Goal: Information Seeking & Learning: Learn about a topic

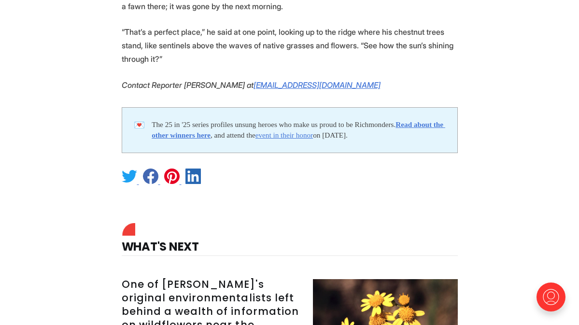
scroll to position [1916, 0]
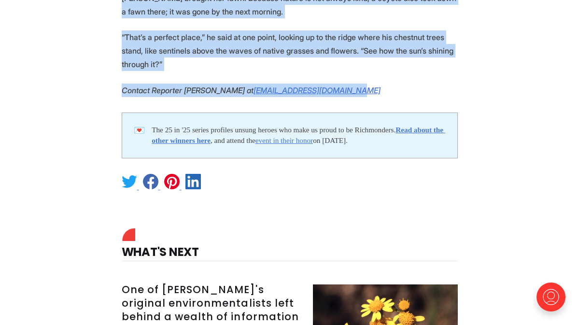
drag, startPoint x: 105, startPoint y: 14, endPoint x: 228, endPoint y: 48, distance: 126.7
copy article "37 lo '22: Ipsu Dolor's amet consectetur ad eli seddoeiusmo te Inci Utla Etdol …"
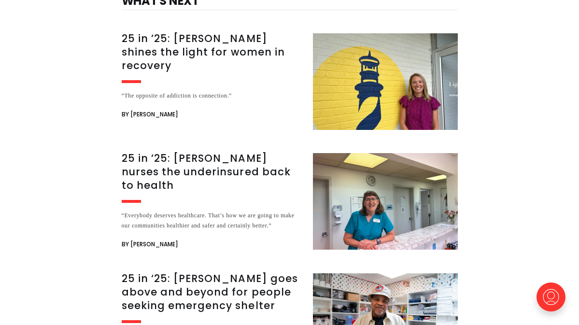
scroll to position [5781, 0]
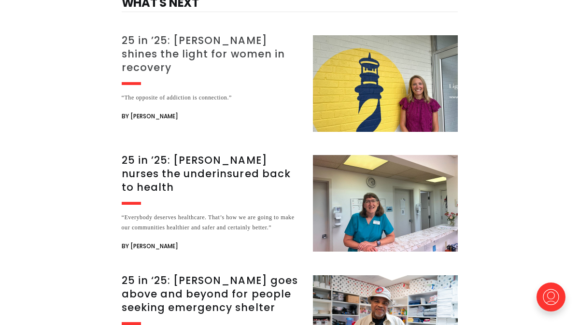
click at [234, 37] on h3 "25 in ’25: [PERSON_NAME] shines the light for women in recovery" at bounding box center [212, 54] width 180 height 41
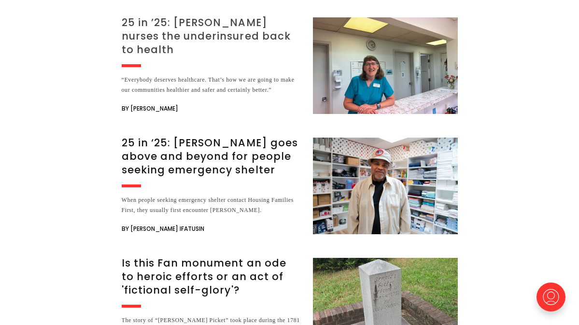
scroll to position [2286, 0]
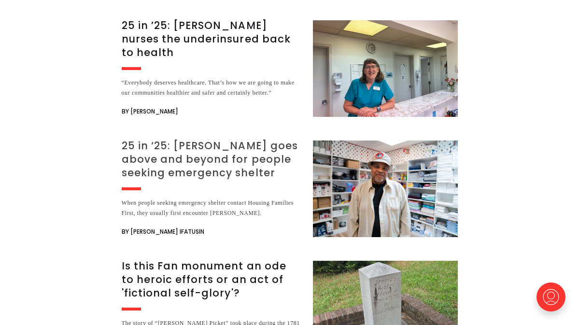
click at [246, 139] on h3 "25 in ‘25: [PERSON_NAME] goes above and beyond for people seeking emergency she…" at bounding box center [212, 159] width 180 height 41
